Goal: Find specific page/section: Find specific page/section

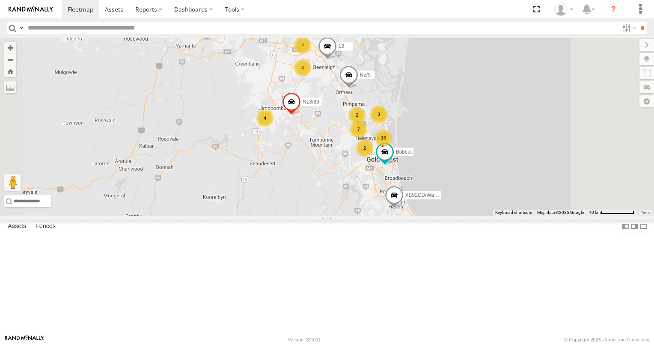
click at [358, 89] on span at bounding box center [349, 77] width 19 height 23
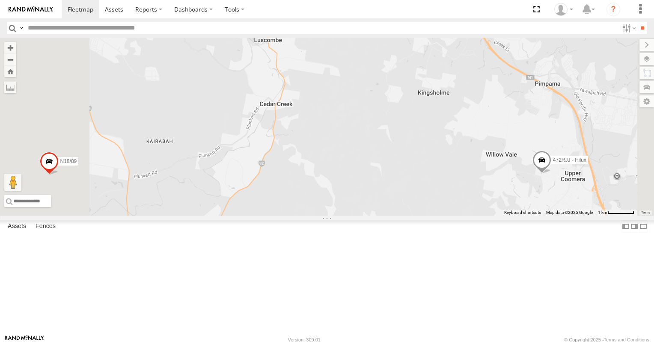
drag, startPoint x: 475, startPoint y: 143, endPoint x: 383, endPoint y: 251, distance: 141.2
click at [397, 216] on div "N5/5 12 Bobcat XB92CD/Water N18/89 N5/5 All Assets Pincally Cres Ormeau -27.776…" at bounding box center [327, 127] width 654 height 178
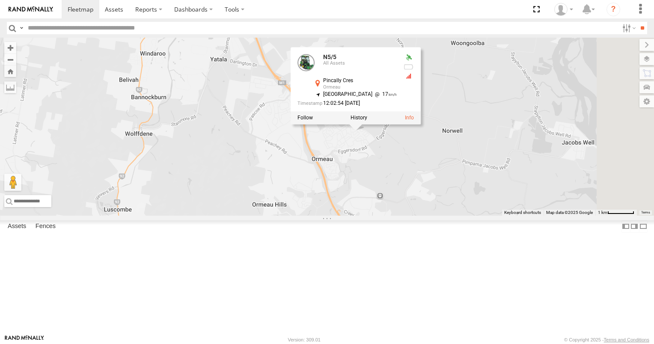
drag, startPoint x: 410, startPoint y: 210, endPoint x: 373, endPoint y: 252, distance: 56.1
click at [373, 216] on div "N5/5 12 Bobcat XB92CD/Water N18/89 N5/5 All Assets Pincally Cres Ormeau -27.776…" at bounding box center [327, 127] width 654 height 178
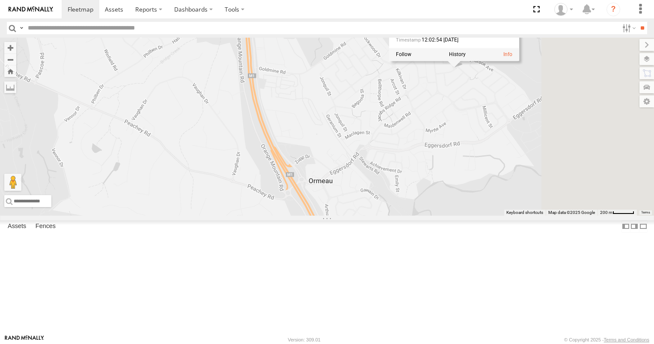
drag, startPoint x: 432, startPoint y: 248, endPoint x: 389, endPoint y: 281, distance: 54.0
click at [393, 216] on div "N5/5 12 Bobcat XB92CD/Water N18/89 N5/5 All Assets Pincally Cres Ormeau -27.776…" at bounding box center [327, 127] width 654 height 178
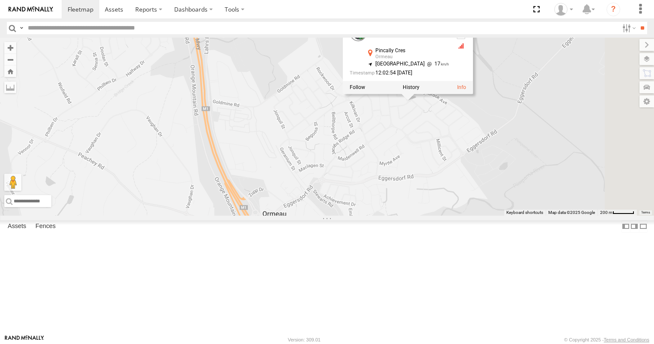
drag, startPoint x: 421, startPoint y: 233, endPoint x: 363, endPoint y: 264, distance: 65.7
click at [365, 216] on div "N5/5 12 Bobcat XB92CD/Water N18/89 N5/5 All Assets Pincally Cres Ormeau -27.776…" at bounding box center [327, 127] width 654 height 178
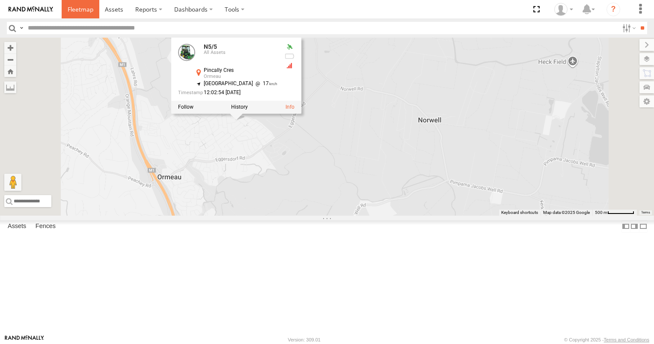
drag, startPoint x: 82, startPoint y: 11, endPoint x: 87, endPoint y: 17, distance: 8.2
click at [82, 11] on span at bounding box center [81, 9] width 26 height 8
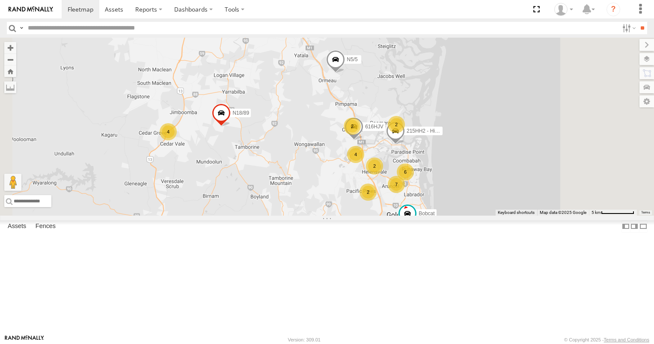
drag, startPoint x: 417, startPoint y: 172, endPoint x: 343, endPoint y: 222, distance: 90.1
click at [343, 216] on div "N5/5 12 Bobcat XB92CD/Water N18/89 N6/6 6 4 2 4 2 3 7 2 616HJV 2 215HH2 - Hilux" at bounding box center [327, 127] width 654 height 178
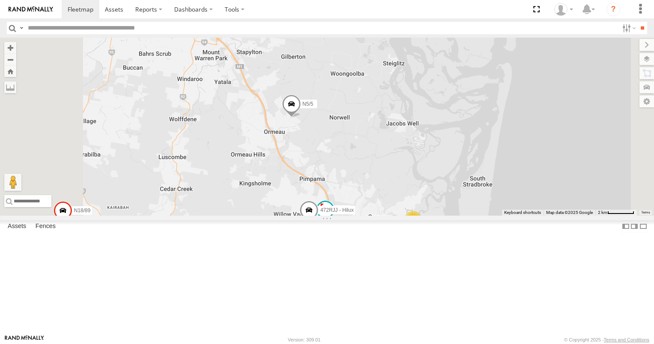
drag, startPoint x: 390, startPoint y: 209, endPoint x: 385, endPoint y: 224, distance: 16.1
click at [385, 216] on div "N5/5 12 Bobcat XB92CD/Water N18/89 N6/6 616HJV 215HH2 - Hilux 4 N4/4 163KYE 2 7…" at bounding box center [327, 127] width 654 height 178
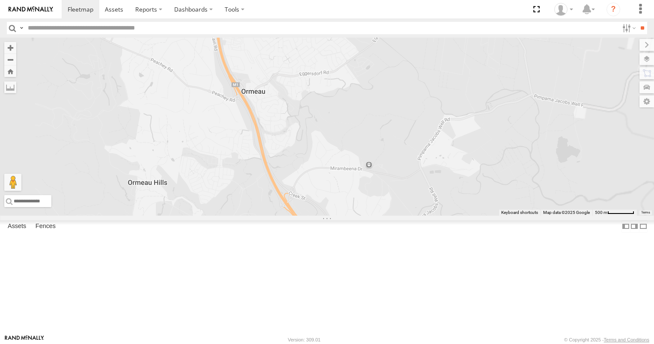
drag, startPoint x: 398, startPoint y: 188, endPoint x: 399, endPoint y: 238, distance: 49.7
click at [399, 216] on div "N5/5 12 Bobcat XB92CD/Water N18/89 N6/6 616HJV 215HH2 - Hilux N4/4 163KYE 775TX…" at bounding box center [327, 127] width 654 height 178
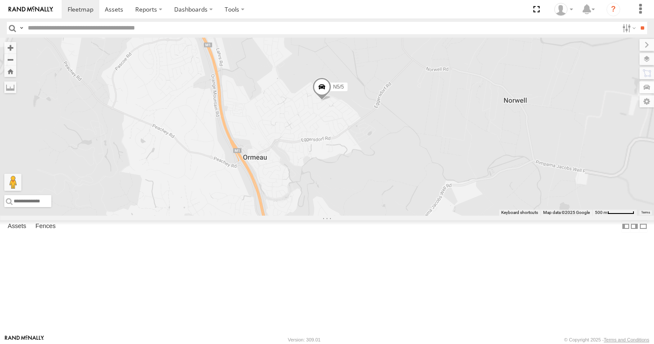
drag, startPoint x: 392, startPoint y: 221, endPoint x: 394, endPoint y: 227, distance: 6.6
click at [394, 216] on div "N5/5 12 Bobcat XB92CD/Water N18/89 N6/6 616HJV 215HH2 - Hilux N4/4 163KYE 775TX…" at bounding box center [327, 127] width 654 height 178
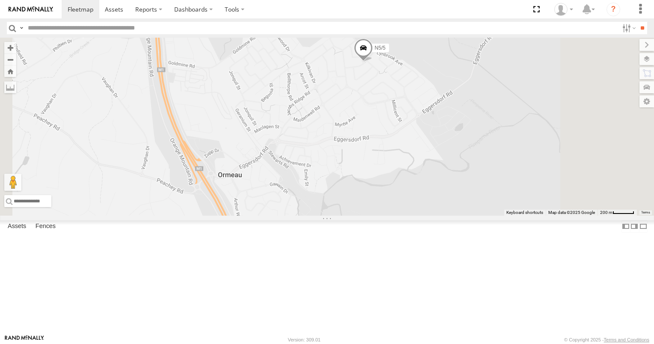
drag, startPoint x: 427, startPoint y: 200, endPoint x: 431, endPoint y: 235, distance: 34.8
click at [431, 216] on div "N5/5 12 Bobcat XB92CD/Water N18/89 N6/6 616HJV 215HH2 - Hilux N4/4 163KYE 775TX…" at bounding box center [327, 127] width 654 height 178
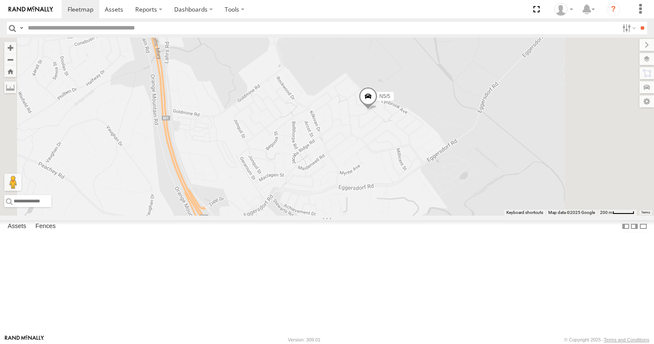
click at [378, 110] on span at bounding box center [368, 98] width 19 height 23
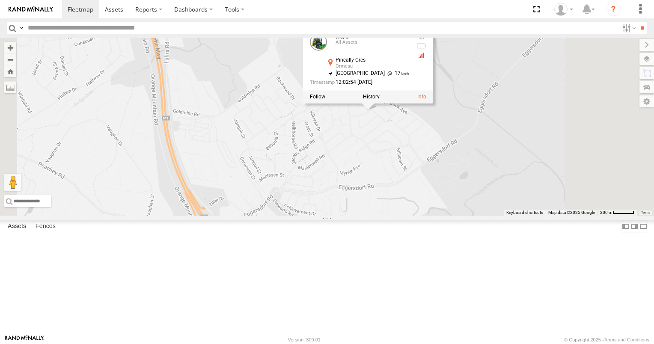
click at [452, 177] on div "N5/5 12 Bobcat XB92CD/Water N18/89 N6/6 616HJV 215HH2 - Hilux N4/4 163KYE 775TX…" at bounding box center [327, 127] width 654 height 178
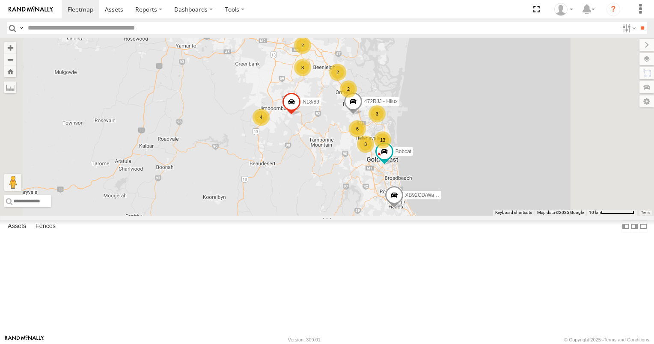
click at [357, 98] on div "2" at bounding box center [348, 88] width 17 height 17
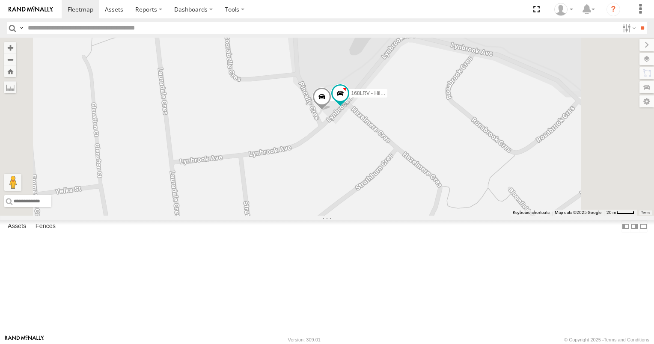
click at [331, 110] on span at bounding box center [322, 98] width 19 height 23
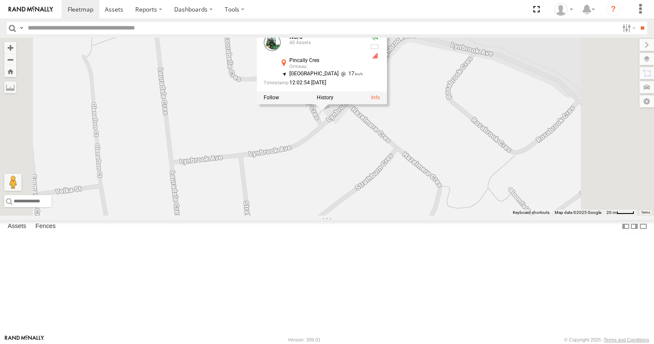
click at [409, 183] on div "472RJJ - Hilux Bobcat XB92CD/Water N18/89 N5/5 168LRV - Hilux N5/5 All Assets P…" at bounding box center [327, 127] width 654 height 178
